Goal: Entertainment & Leisure: Browse casually

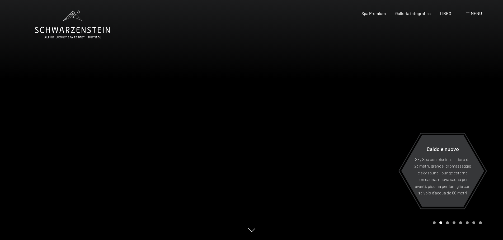
click at [472, 15] on font "menu" at bounding box center [475, 13] width 11 height 5
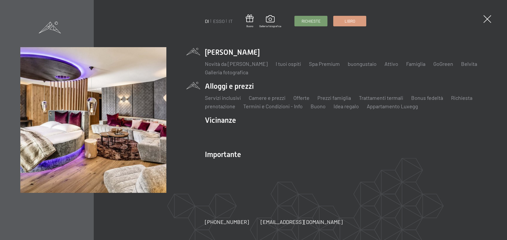
drag, startPoint x: 297, startPoint y: 223, endPoint x: 378, endPoint y: 94, distance: 152.6
click at [378, 94] on li "Alloggi e prezzi Servizi inclusivi Camere e prezzi lista Offerte lista Prezzi f…" at bounding box center [346, 95] width 282 height 29
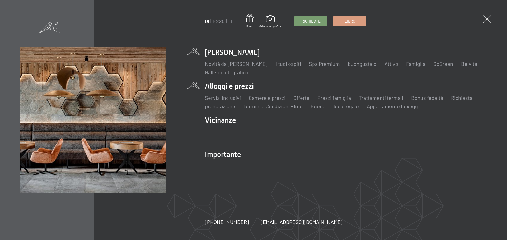
drag, startPoint x: 267, startPoint y: 222, endPoint x: 366, endPoint y: 221, distance: 99.2
click at [366, 221] on div "DI ESSO IT Buono Galleria fotografica Richieste Libro DI ESSO IT Lo Schwarzenst…" at bounding box center [253, 120] width 507 height 240
drag, startPoint x: 321, startPoint y: 220, endPoint x: 254, endPoint y: 222, distance: 66.8
click at [254, 222] on div "[PHONE_NUMBER] [EMAIL_ADDRESS][DOMAIN_NAME] niente spam. niente spam." at bounding box center [279, 221] width 149 height 7
copy font "[EMAIL_ADDRESS][DOMAIN_NAME]"
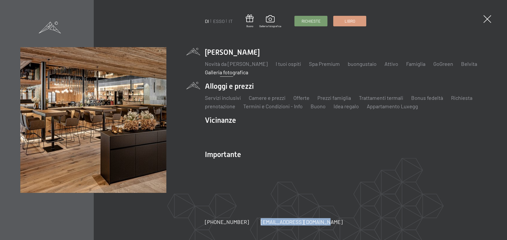
click at [236, 73] on font "Galleria fotografica" at bounding box center [226, 72] width 43 height 6
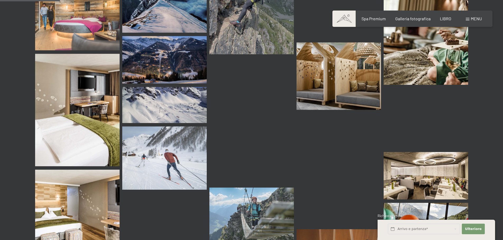
scroll to position [792, 0]
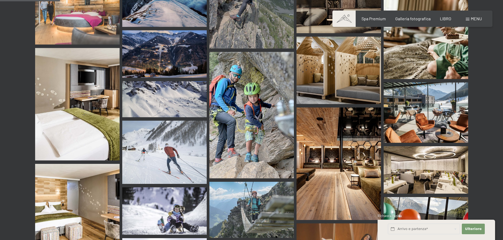
click at [429, 169] on img at bounding box center [425, 169] width 84 height 47
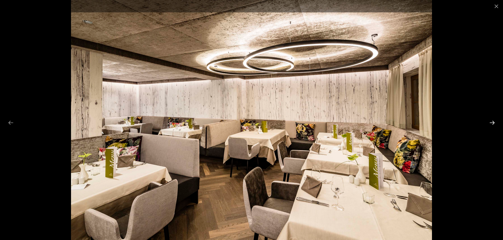
click at [492, 123] on button "Next slide" at bounding box center [491, 123] width 11 height 10
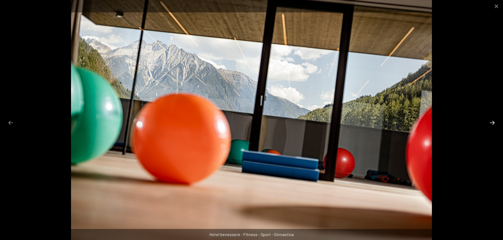
click at [492, 123] on button "Next slide" at bounding box center [491, 123] width 11 height 10
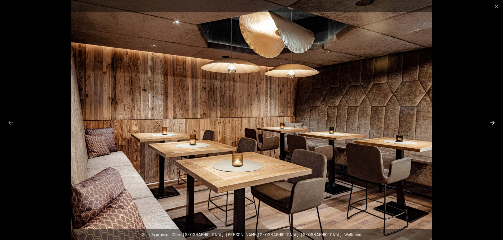
click at [492, 123] on button "Diapositiva successiva" at bounding box center [491, 123] width 11 height 10
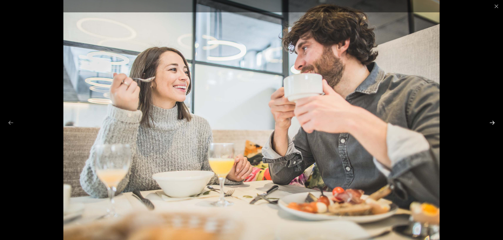
click at [492, 123] on button "Diapositiva successiva" at bounding box center [491, 123] width 11 height 10
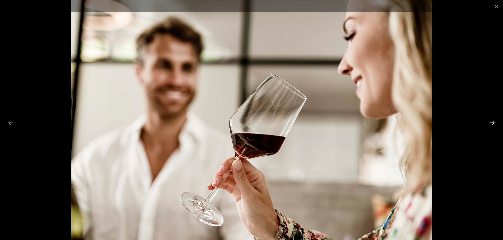
click at [492, 123] on button "Diapositiva successiva" at bounding box center [491, 123] width 11 height 10
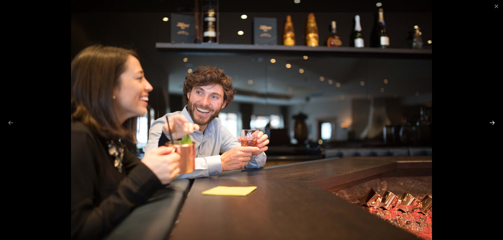
click at [492, 123] on button "Diapositiva successiva" at bounding box center [491, 123] width 11 height 10
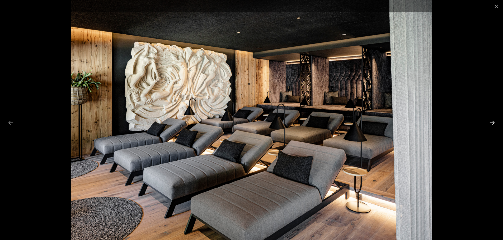
click at [492, 123] on button "Diapositiva successiva" at bounding box center [491, 123] width 11 height 10
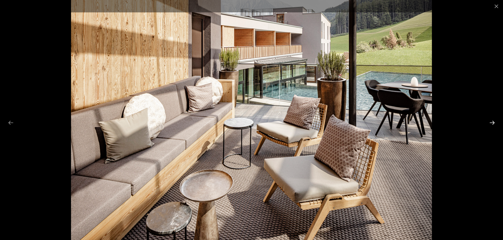
click at [492, 123] on button "Diapositiva successiva" at bounding box center [491, 123] width 11 height 10
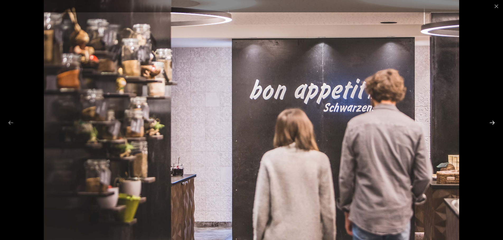
click at [492, 123] on button "Diapositiva successiva" at bounding box center [491, 123] width 11 height 10
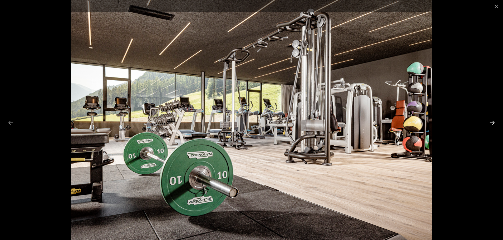
click at [492, 123] on button "Diapositiva successiva" at bounding box center [491, 123] width 11 height 10
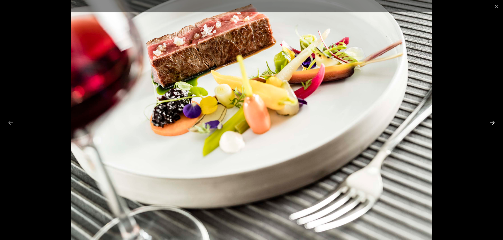
click at [492, 123] on button "Diapositiva successiva" at bounding box center [491, 123] width 11 height 10
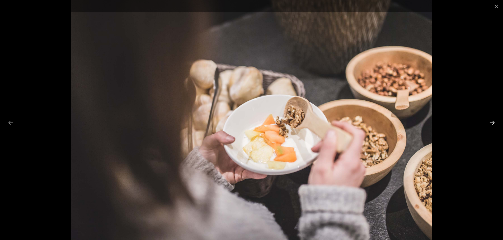
click at [492, 123] on button "Diapositiva successiva" at bounding box center [491, 123] width 11 height 10
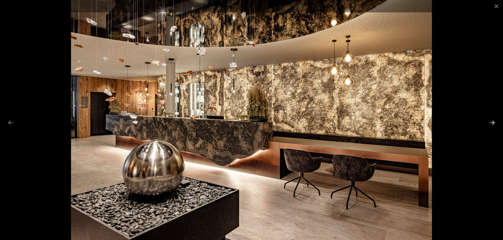
click at [492, 123] on button "Diapositiva successiva" at bounding box center [491, 123] width 11 height 10
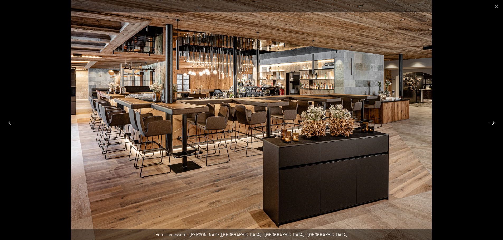
click at [492, 123] on button "Diapositiva successiva" at bounding box center [491, 123] width 11 height 10
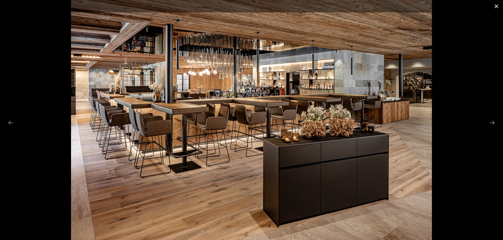
click at [496, 7] on button "Chiudi galleria" at bounding box center [495, 6] width 13 height 12
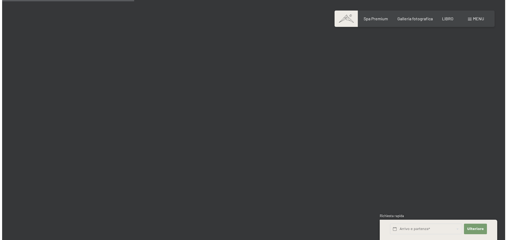
scroll to position [1742, 0]
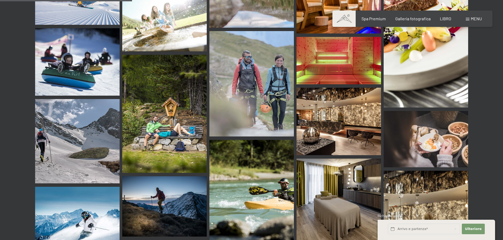
click at [472, 19] on font "menu" at bounding box center [475, 18] width 11 height 5
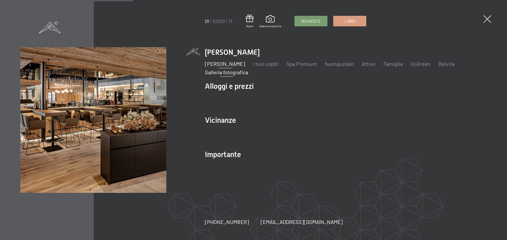
click at [245, 63] on font "Novità da [PERSON_NAME]" at bounding box center [225, 64] width 40 height 6
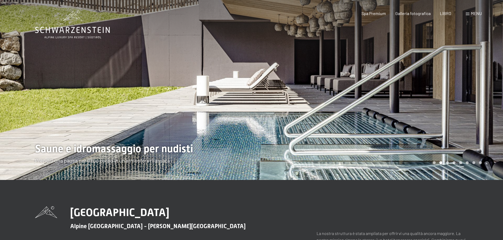
click at [478, 119] on div at bounding box center [376, 90] width 251 height 180
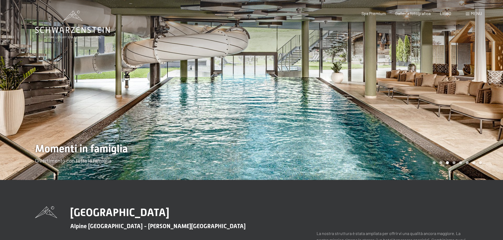
click at [478, 119] on div at bounding box center [376, 90] width 251 height 180
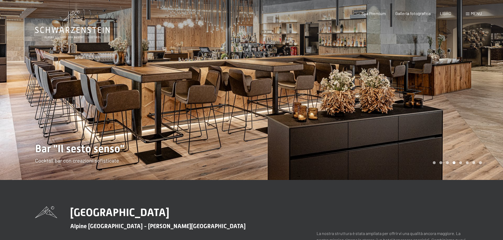
click at [478, 119] on div at bounding box center [376, 90] width 251 height 180
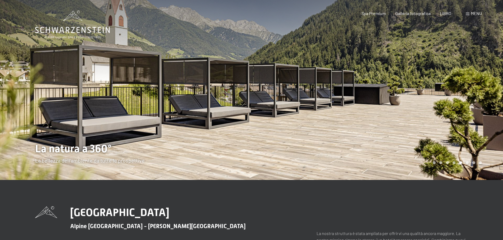
click at [478, 119] on div at bounding box center [376, 90] width 251 height 180
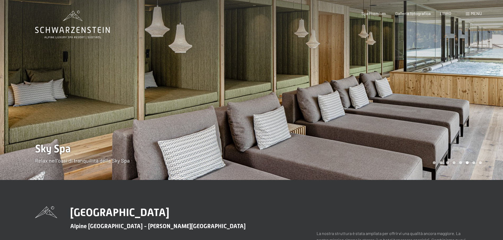
click at [478, 119] on div at bounding box center [376, 90] width 251 height 180
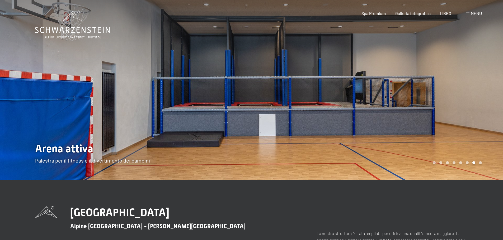
click at [478, 119] on div at bounding box center [376, 90] width 251 height 180
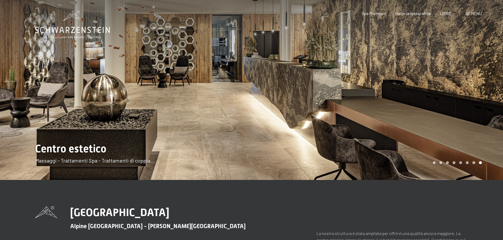
click at [478, 119] on div at bounding box center [376, 90] width 251 height 180
